Goal: Task Accomplishment & Management: Manage account settings

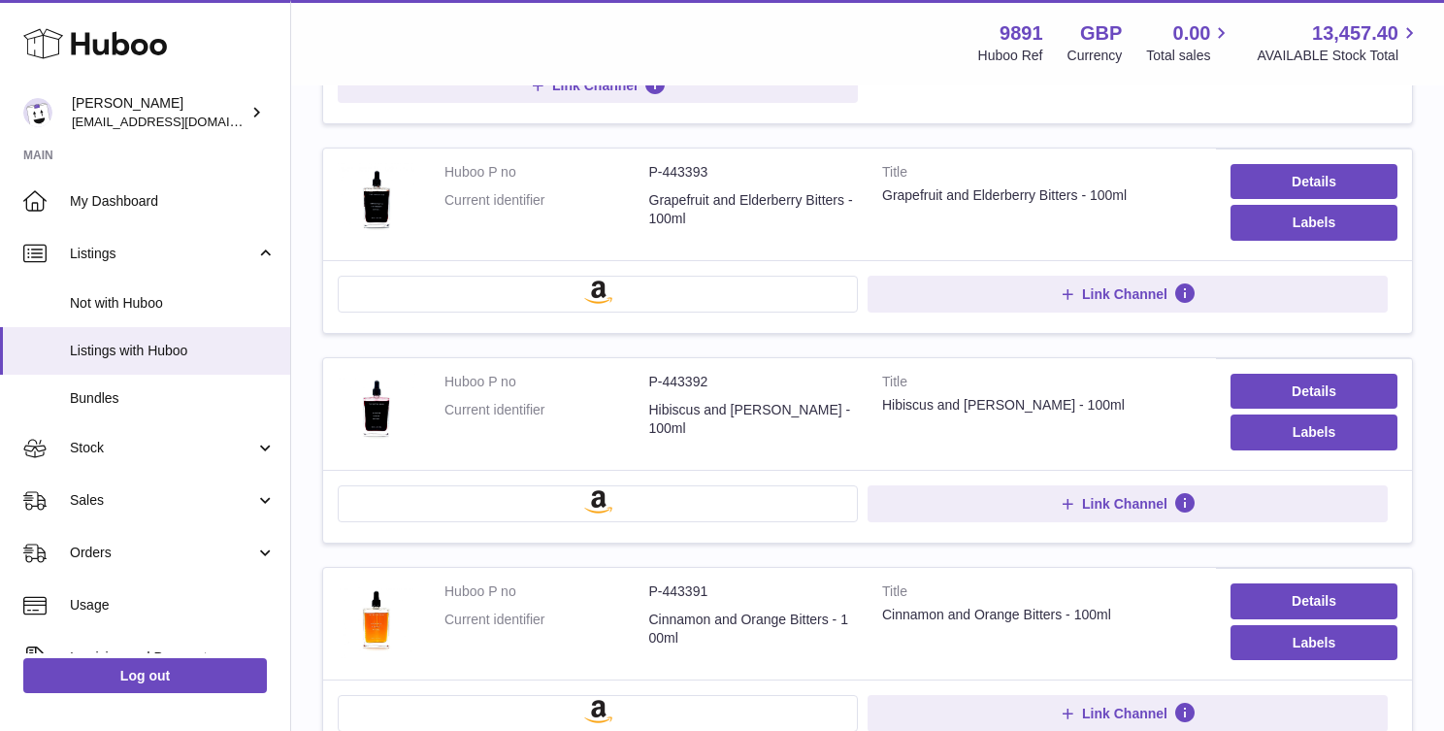
scroll to position [1264, 0]
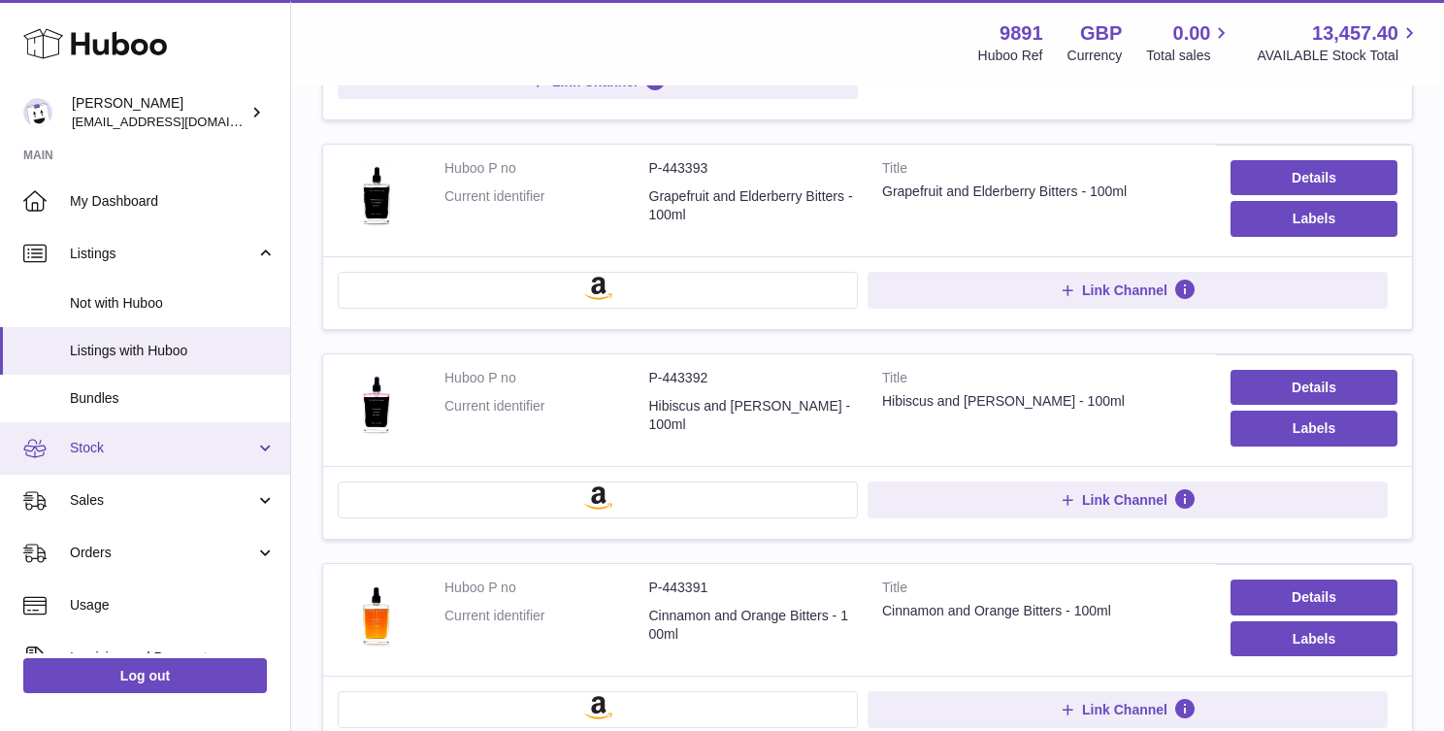
click at [120, 454] on span "Stock" at bounding box center [162, 448] width 185 height 18
click at [146, 448] on span "Stock" at bounding box center [162, 448] width 185 height 18
click at [140, 453] on span "Stock" at bounding box center [162, 448] width 185 height 18
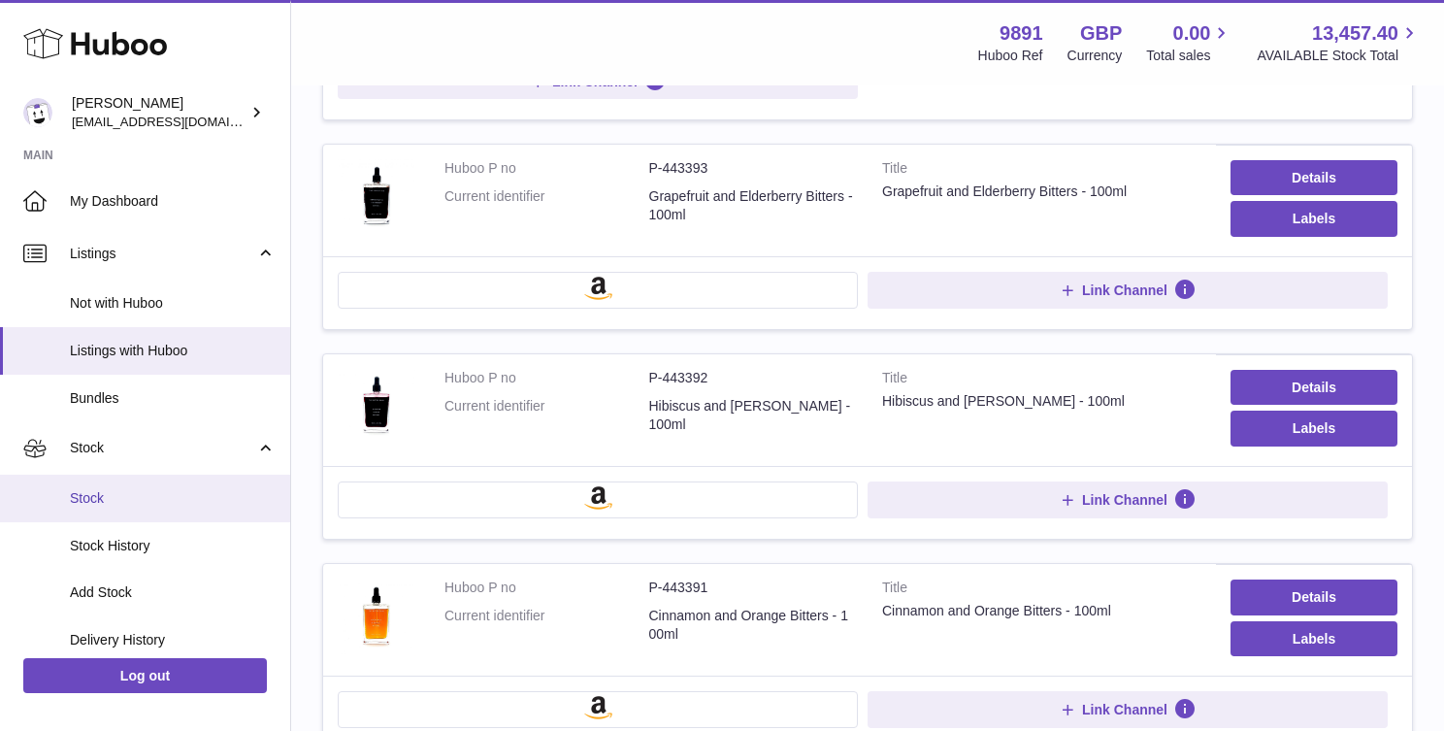
click at [140, 487] on link "Stock" at bounding box center [145, 498] width 290 height 48
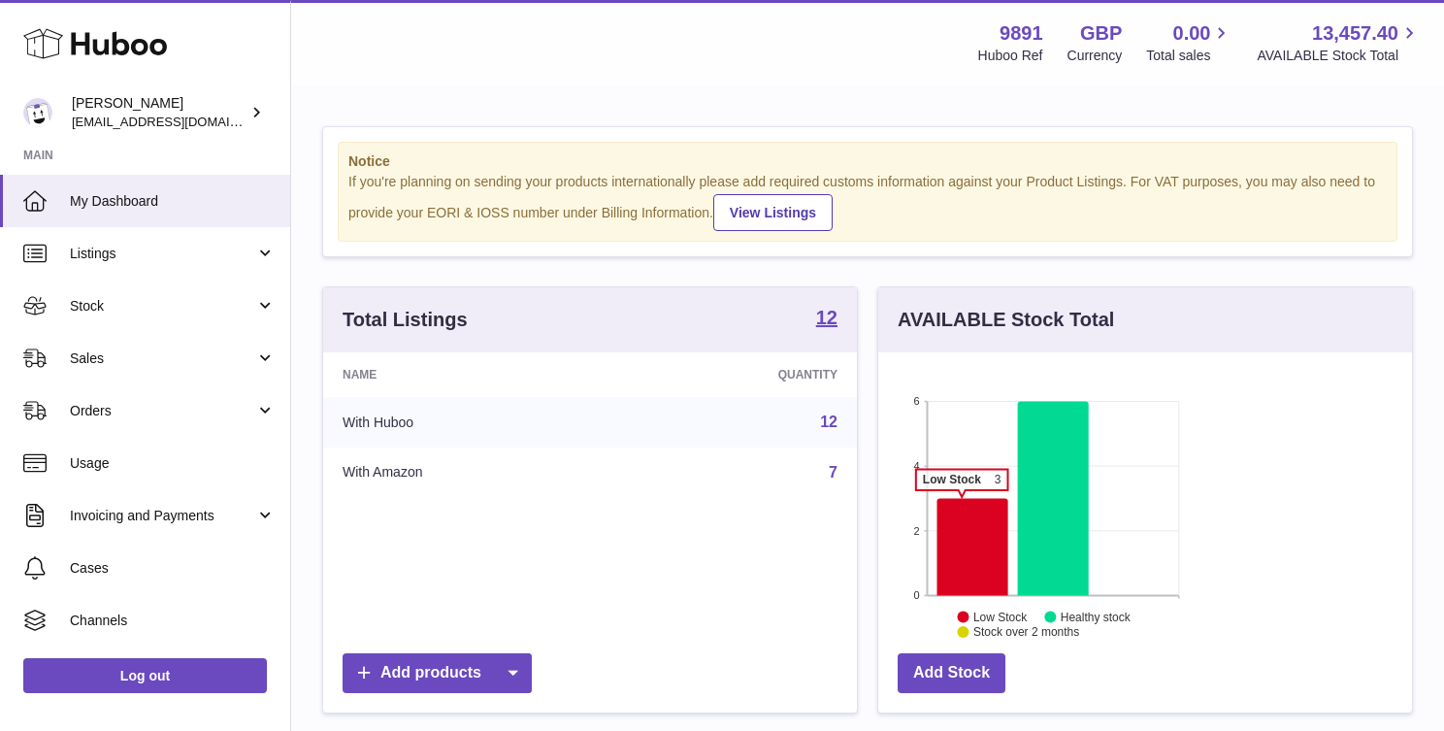
scroll to position [303, 348]
click at [937, 520] on icon at bounding box center [972, 546] width 71 height 97
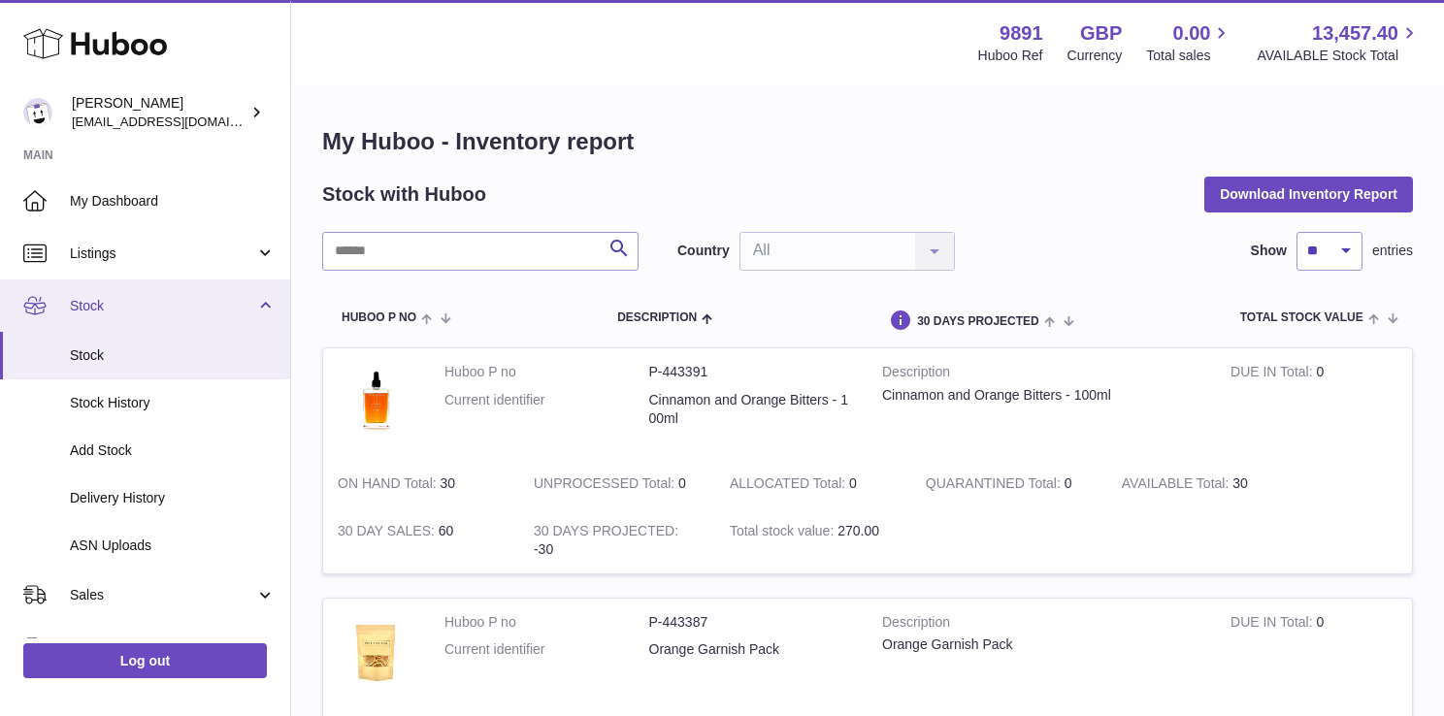
click at [140, 310] on span "Stock" at bounding box center [162, 306] width 185 height 18
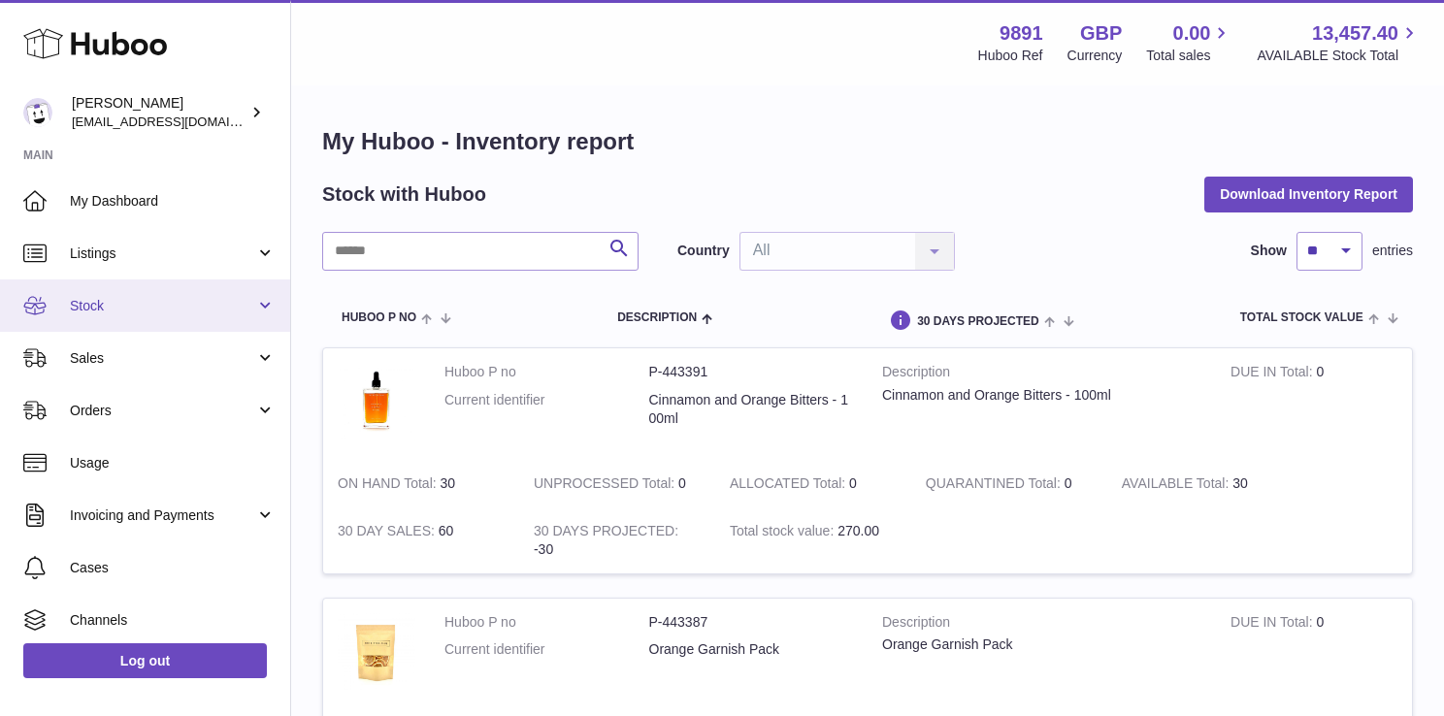
click at [140, 310] on span "Stock" at bounding box center [162, 306] width 185 height 18
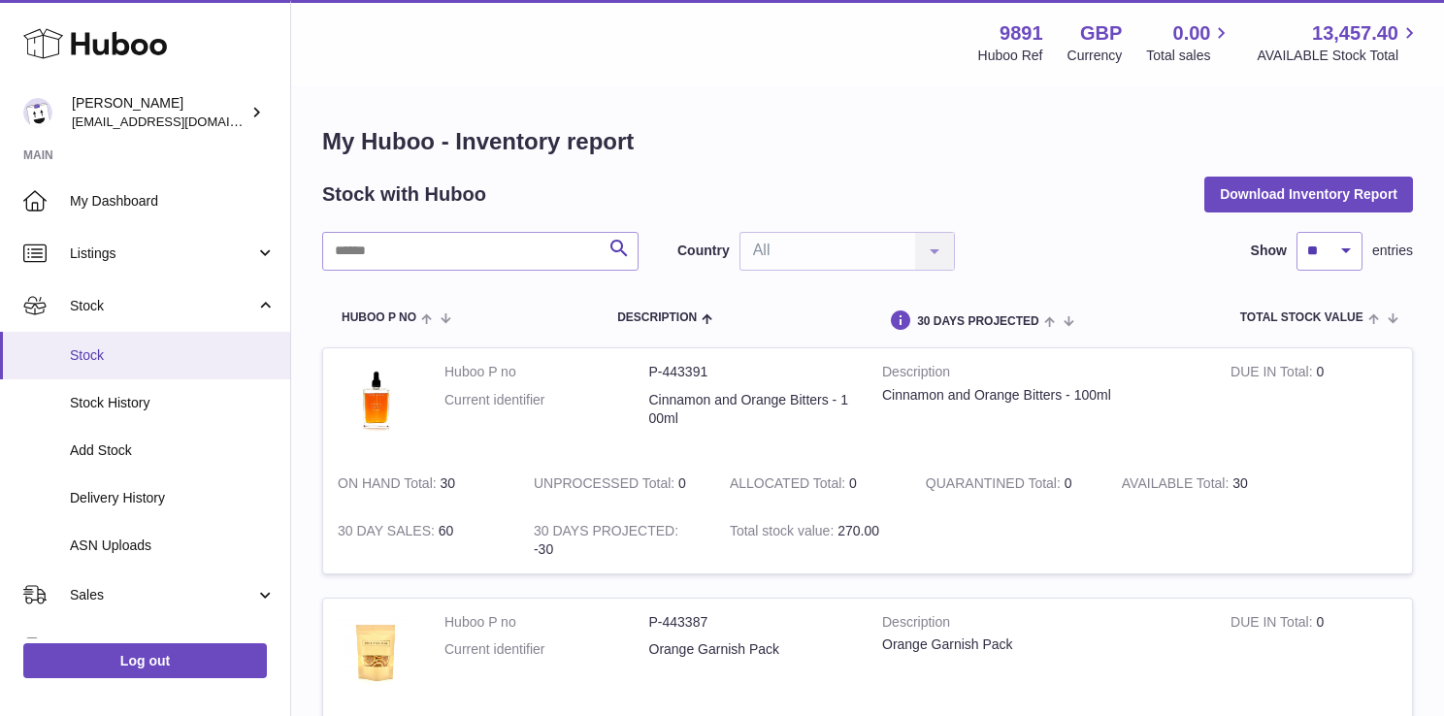
click at [129, 361] on span "Stock" at bounding box center [173, 355] width 206 height 18
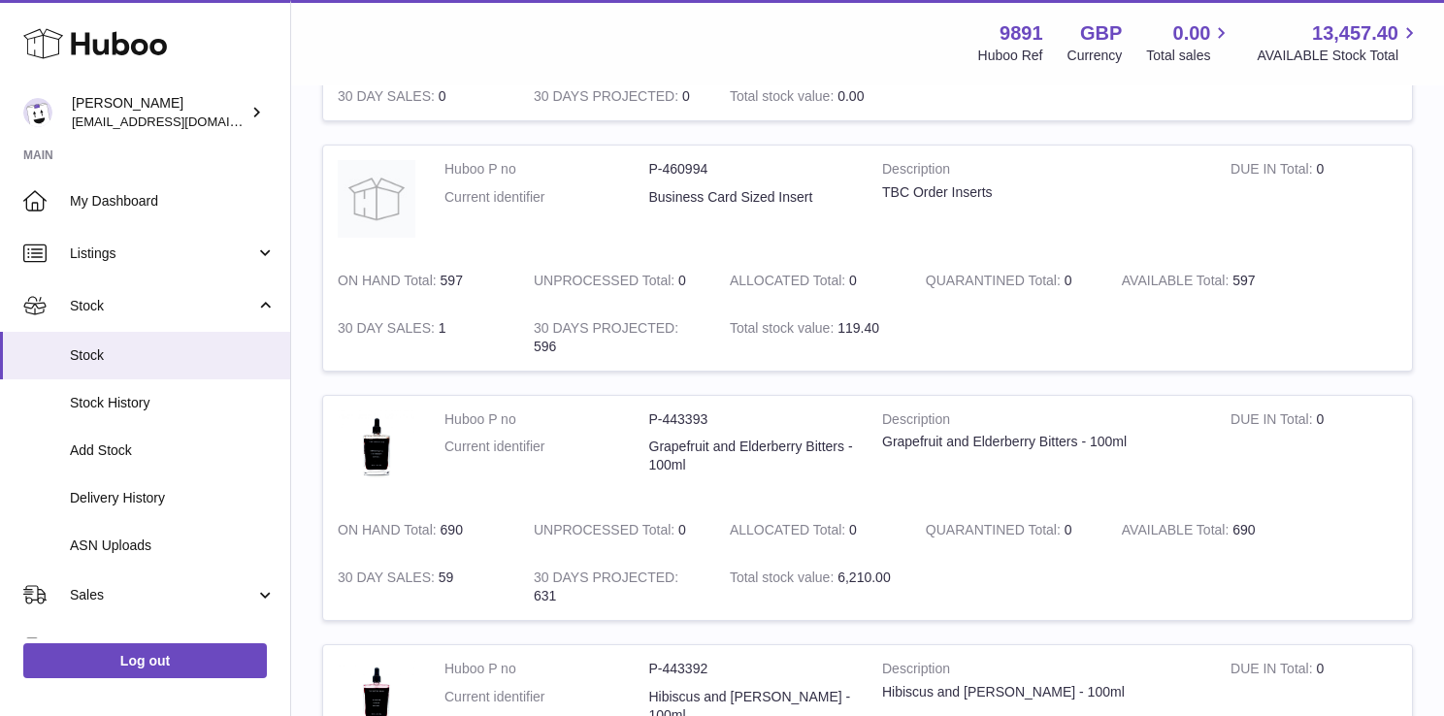
scroll to position [1174, 0]
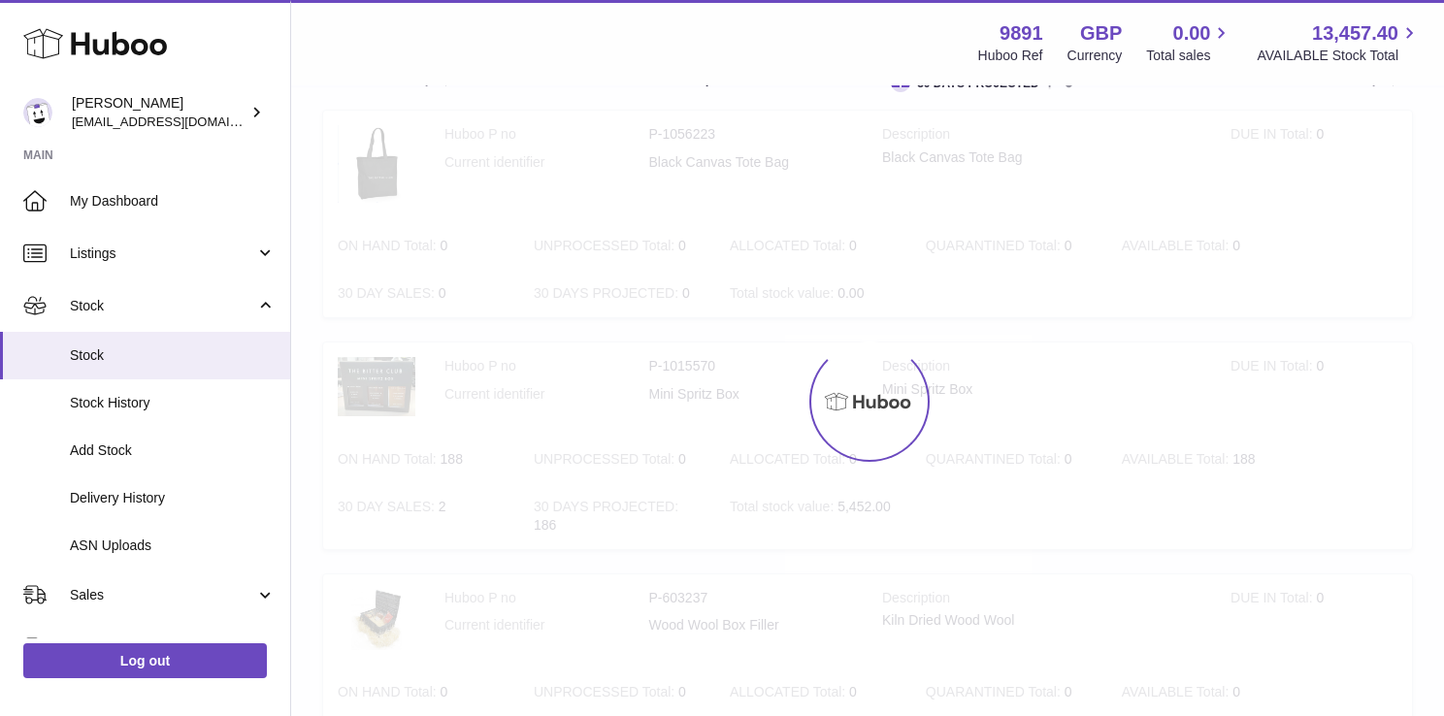
scroll to position [87, 0]
